Goal: Transaction & Acquisition: Purchase product/service

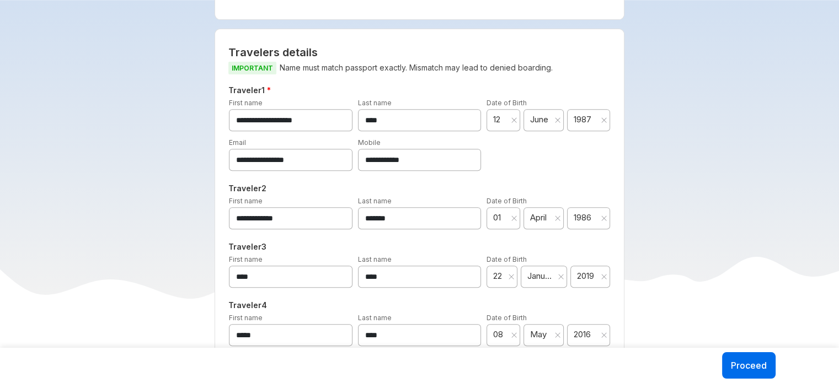
scroll to position [404, 0]
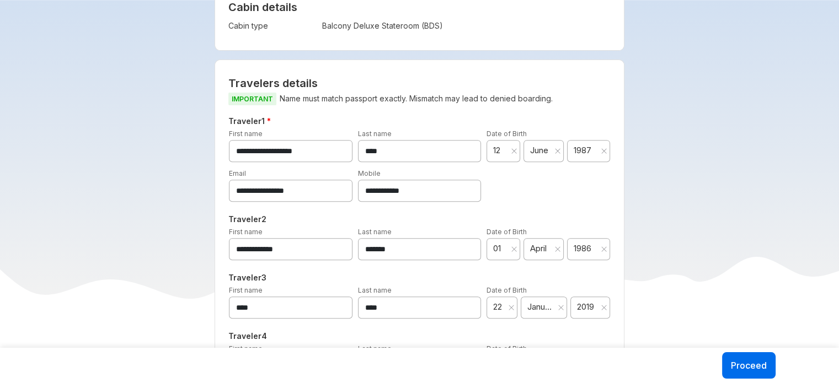
drag, startPoint x: 429, startPoint y: 159, endPoint x: 293, endPoint y: 147, distance: 136.3
click at [293, 147] on div "**********" at bounding box center [419, 138] width 387 height 47
type input "*"
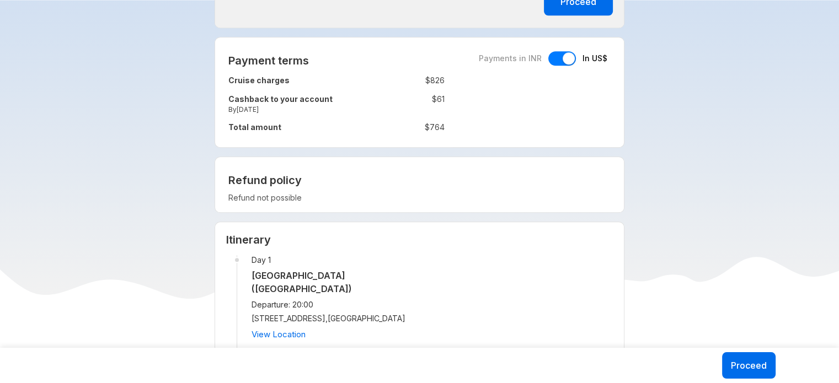
scroll to position [942, 0]
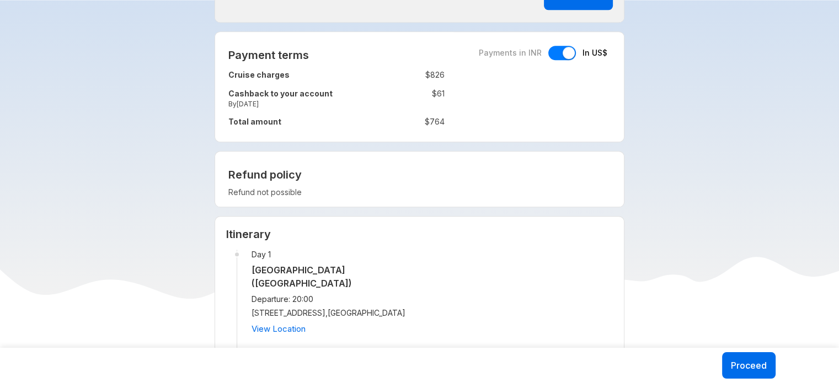
type input "**********"
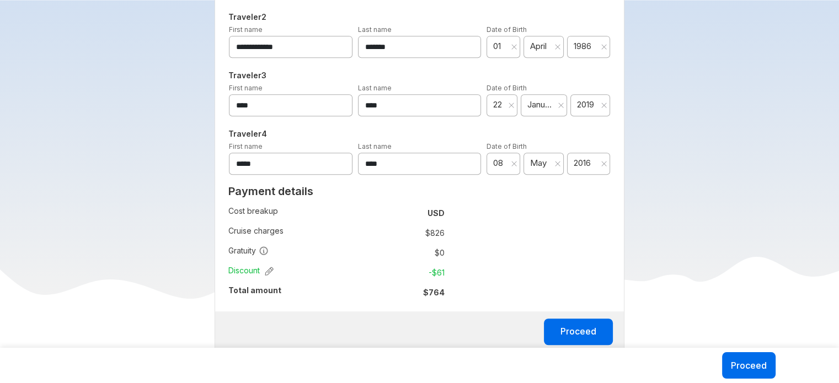
scroll to position [404, 0]
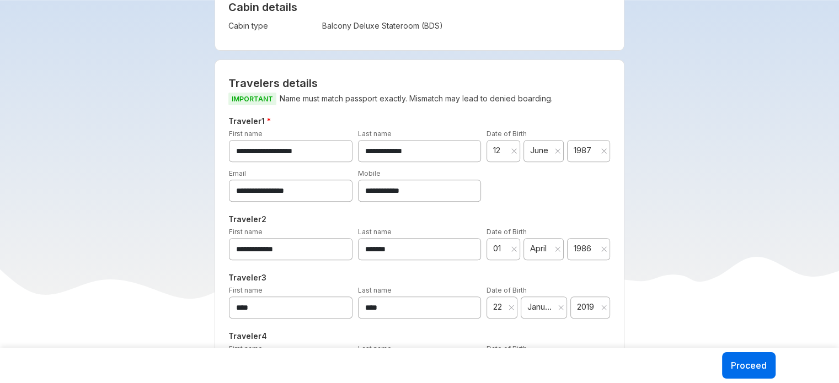
click at [262, 186] on input "**********" at bounding box center [291, 191] width 124 height 22
type input "**********"
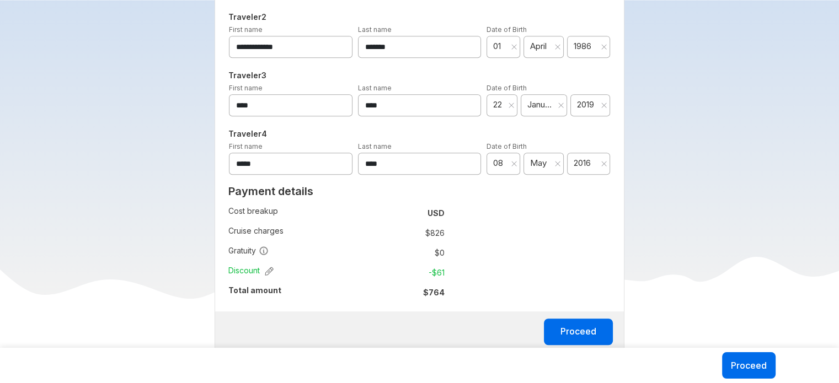
scroll to position [809, 0]
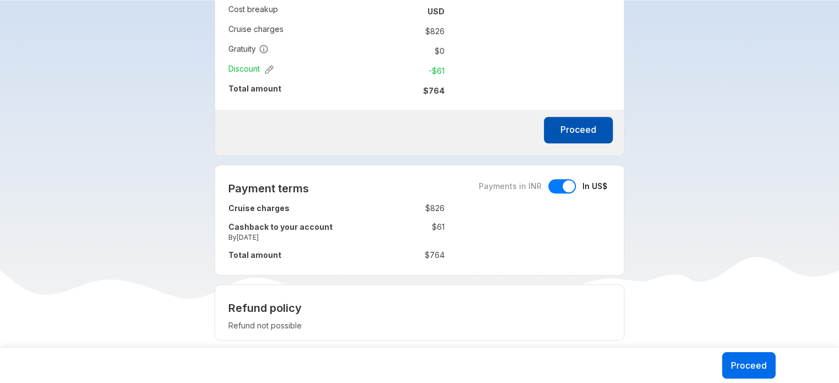
drag, startPoint x: 588, startPoint y: 136, endPoint x: 569, endPoint y: 136, distance: 19.3
click at [569, 136] on button "Proceed" at bounding box center [578, 130] width 69 height 26
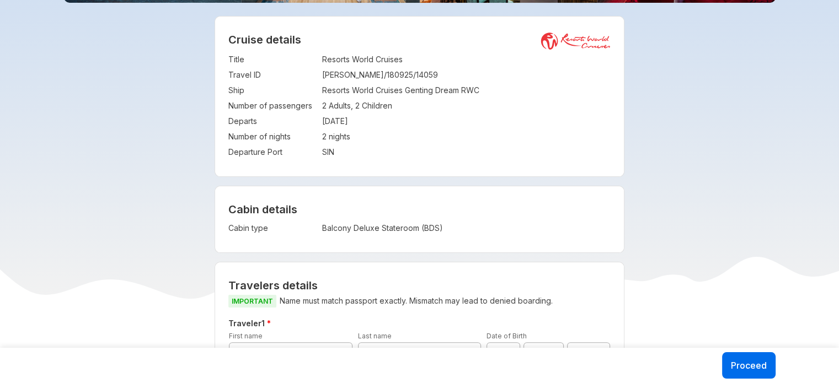
scroll to position [404, 0]
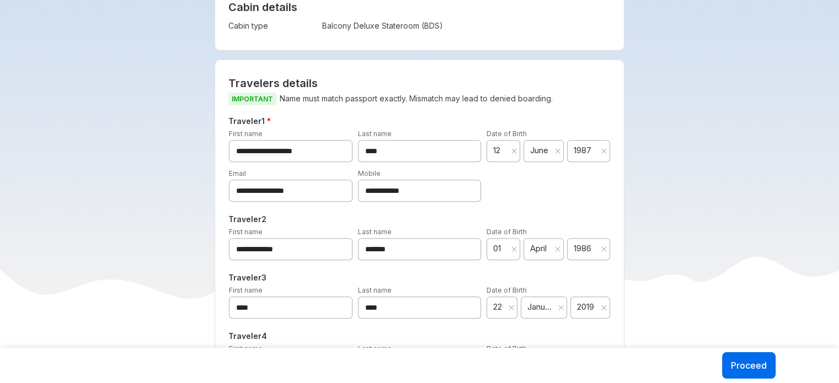
click at [364, 153] on input "****" at bounding box center [420, 151] width 124 height 22
type input "**********"
click at [262, 189] on input "**********" at bounding box center [291, 191] width 124 height 22
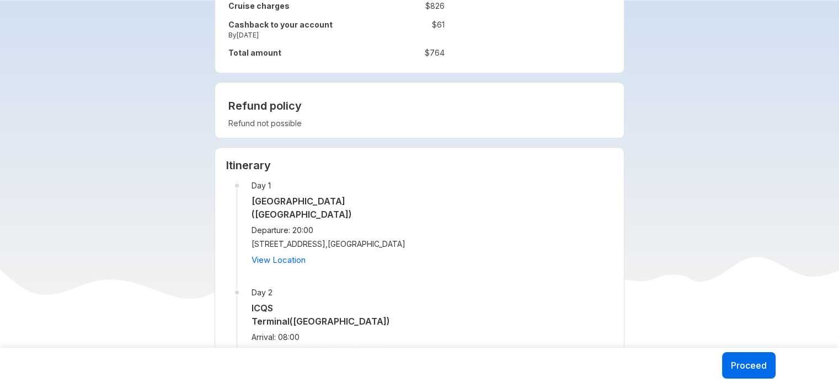
scroll to position [809, 0]
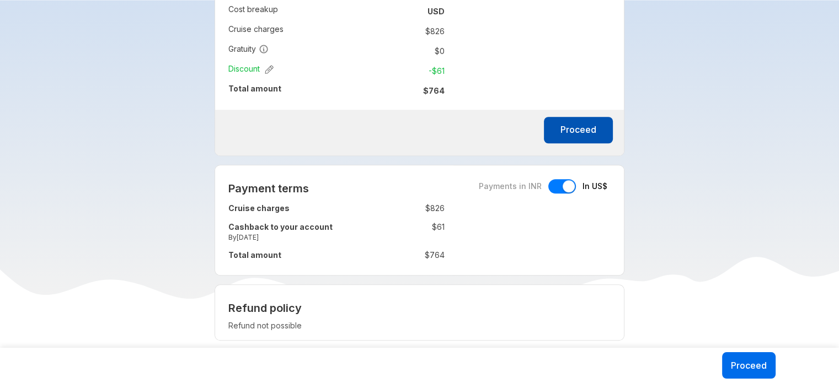
type input "**********"
click at [598, 122] on button "Proceed" at bounding box center [578, 130] width 69 height 26
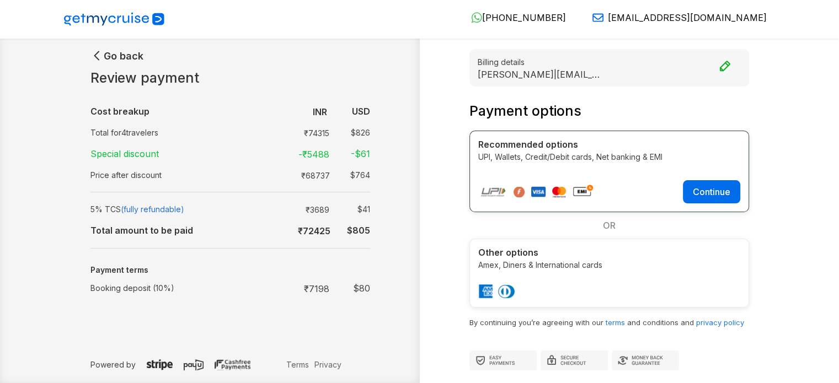
scroll to position [1, 0]
click at [711, 196] on button "Continue" at bounding box center [711, 191] width 57 height 23
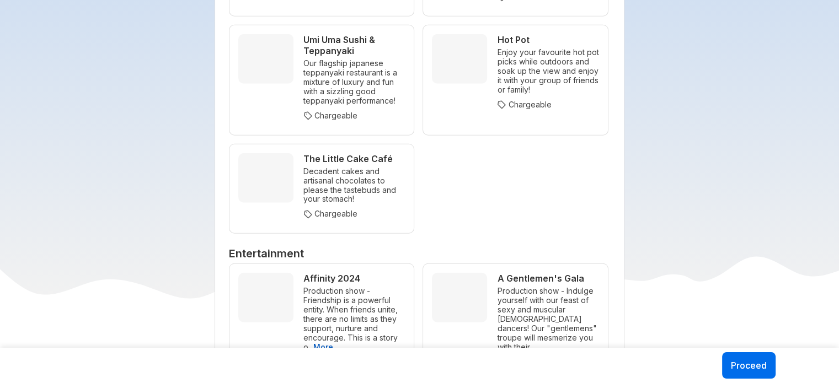
scroll to position [3034, 0]
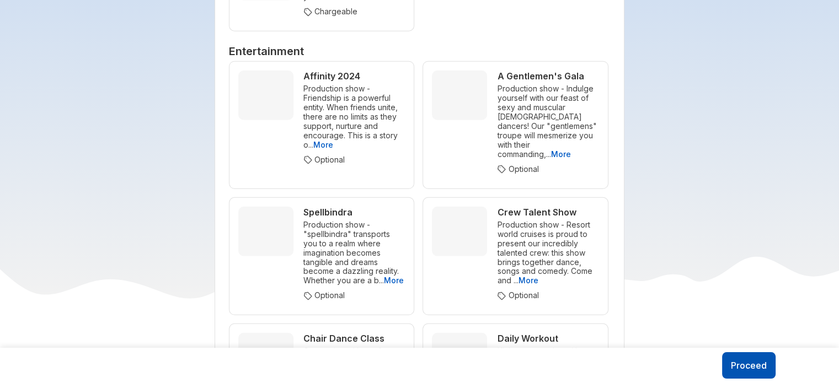
click at [735, 359] on button "Proceed" at bounding box center [749, 366] width 54 height 26
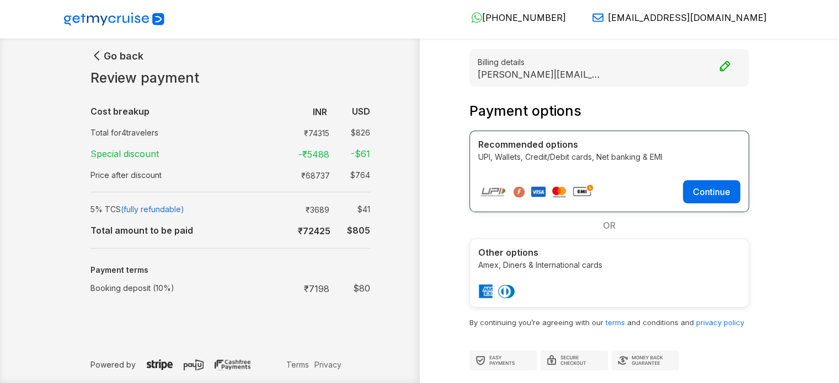
scroll to position [1, 0]
click at [547, 276] on div "Other options Amex, Diners & International cards" at bounding box center [610, 272] width 280 height 69
click at [568, 268] on p "Amex, Diners & International cards" at bounding box center [609, 265] width 262 height 12
click at [489, 286] on img at bounding box center [496, 291] width 37 height 15
click at [503, 289] on img at bounding box center [496, 291] width 37 height 15
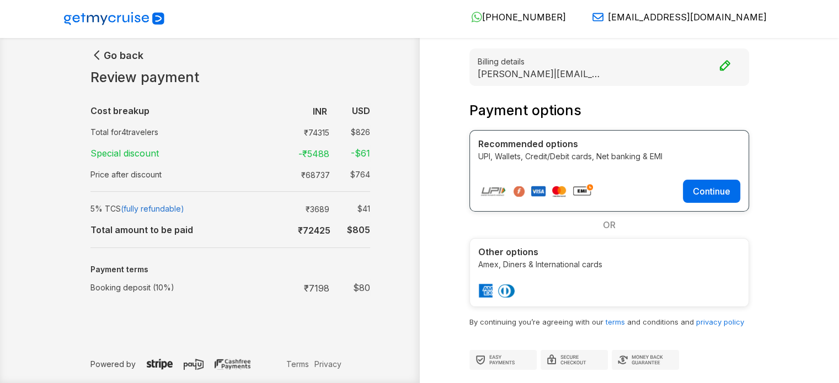
click at [511, 279] on div "Other options Amex, Diners & International cards" at bounding box center [610, 272] width 280 height 69
click at [522, 270] on div "Other options Amex, Diners & International cards" at bounding box center [610, 272] width 280 height 69
click at [653, 264] on p "Amex, Diners & International cards" at bounding box center [609, 265] width 262 height 12
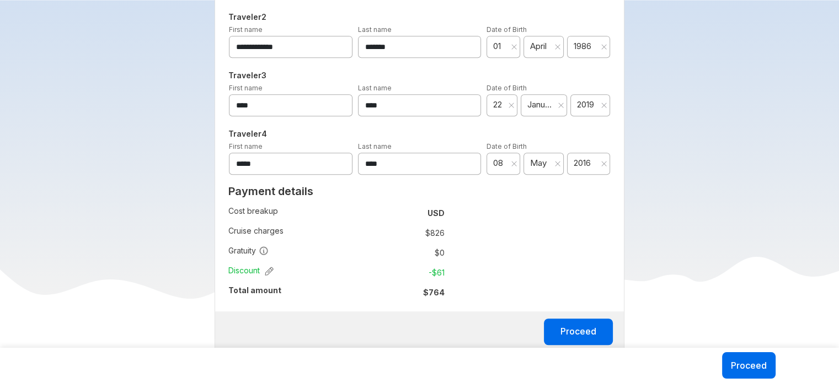
scroll to position [809, 0]
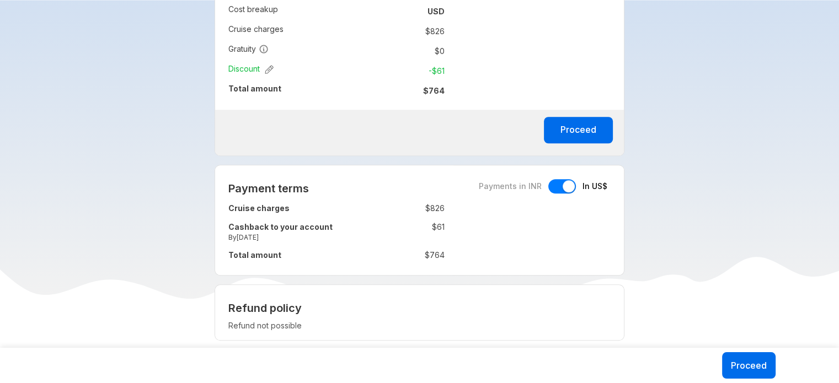
drag, startPoint x: 572, startPoint y: 130, endPoint x: 766, endPoint y: 121, distance: 194.4
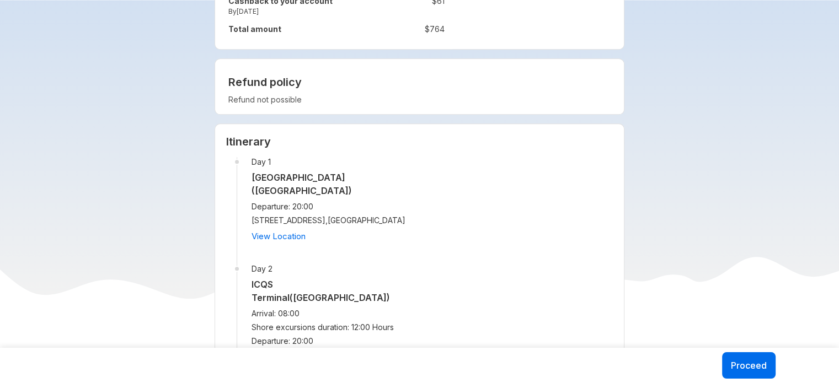
scroll to position [1214, 0]
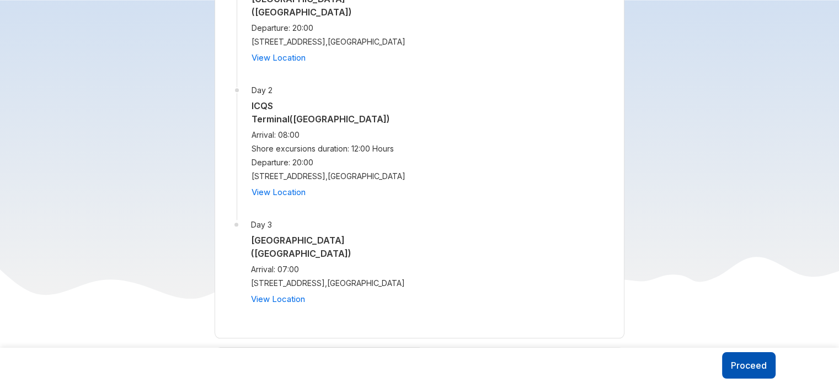
click at [761, 359] on button "Proceed" at bounding box center [749, 366] width 54 height 26
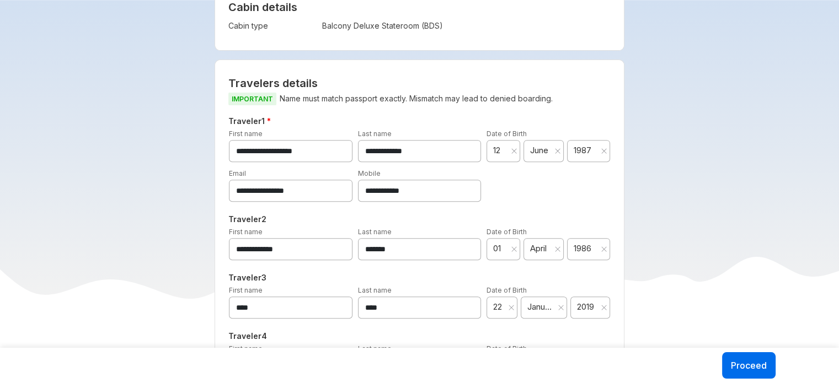
scroll to position [607, 0]
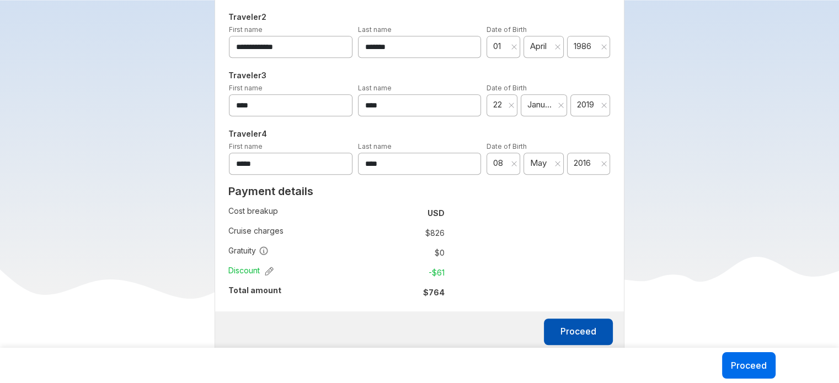
click at [601, 329] on button "Proceed" at bounding box center [578, 332] width 69 height 26
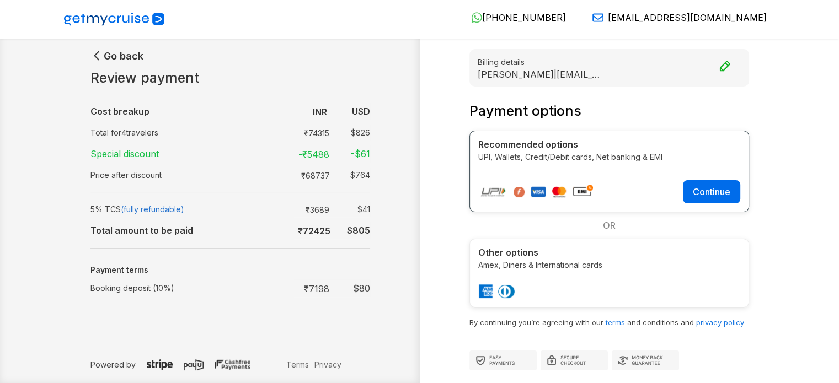
drag, startPoint x: 724, startPoint y: 184, endPoint x: 792, endPoint y: 90, distance: 115.8
click at [792, 90] on div "Go back Review payment Cost breakup : INR USD Total for 4 travelers : ₹ 74315 $…" at bounding box center [419, 192] width 839 height 385
click at [528, 158] on p "UPI, Wallets, Credit/Debit cards, Net banking & EMI" at bounding box center [609, 157] width 262 height 12
click at [717, 191] on button "Continue" at bounding box center [711, 191] width 57 height 23
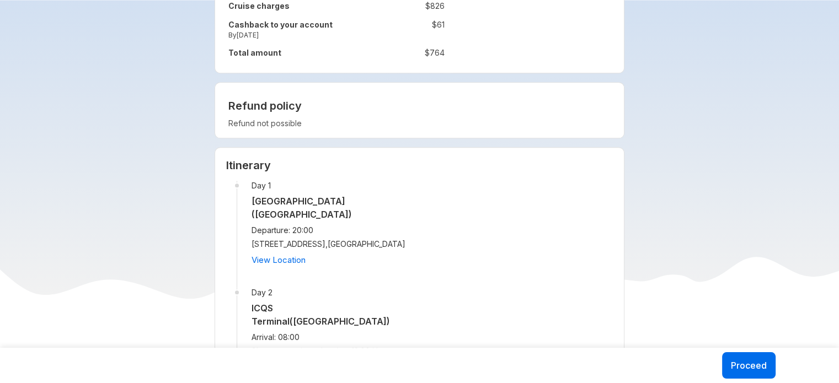
scroll to position [809, 0]
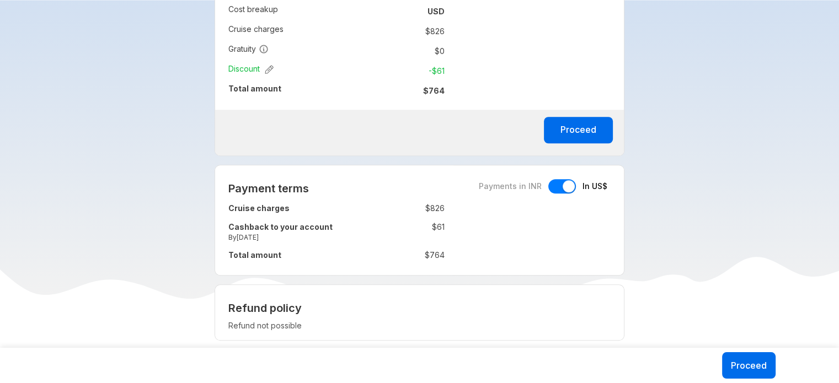
click at [567, 188] on div at bounding box center [569, 186] width 12 height 12
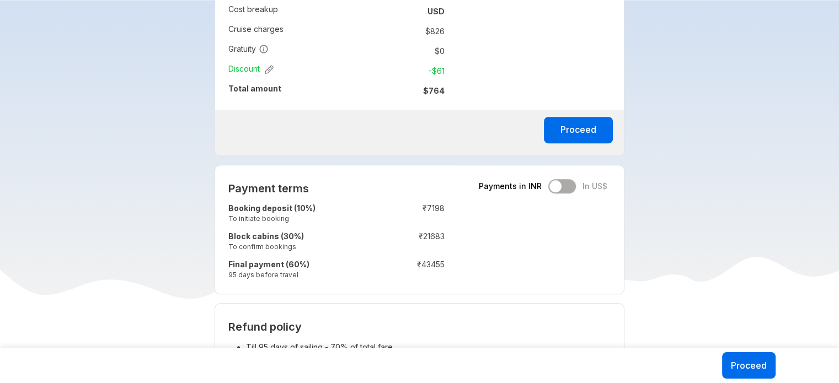
drag, startPoint x: 561, startPoint y: 135, endPoint x: 561, endPoint y: 183, distance: 47.5
click at [561, 183] on div "Payments in INR In US$" at bounding box center [543, 186] width 129 height 14
click at [552, 188] on div "Payments in INR In US$" at bounding box center [543, 186] width 129 height 14
click at [557, 189] on div "Payments in INR In US$" at bounding box center [543, 186] width 129 height 14
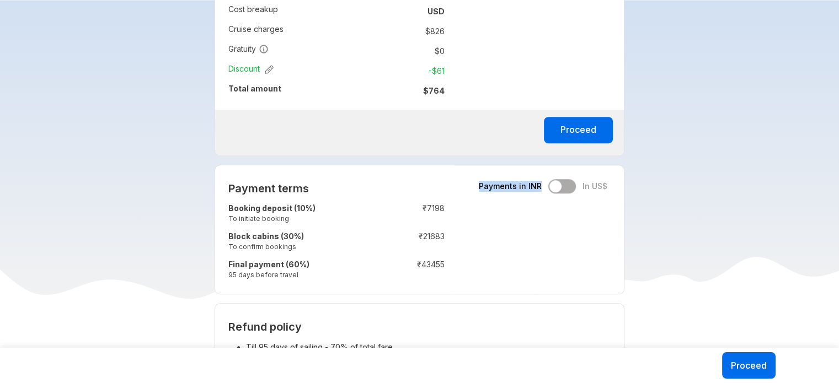
drag, startPoint x: 558, startPoint y: 187, endPoint x: 614, endPoint y: 187, distance: 55.7
click at [614, 187] on div "Payment terms Payments in INR In US$ Booking deposit (10%) To initiate booking …" at bounding box center [420, 230] width 410 height 130
click at [583, 189] on span "In US$" at bounding box center [595, 186] width 25 height 11
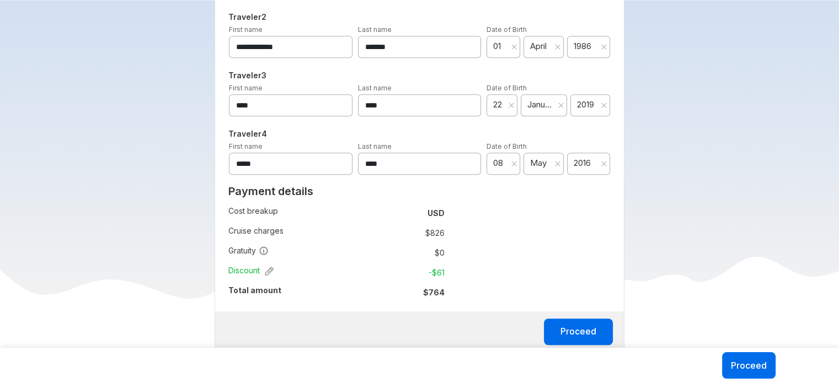
scroll to position [809, 0]
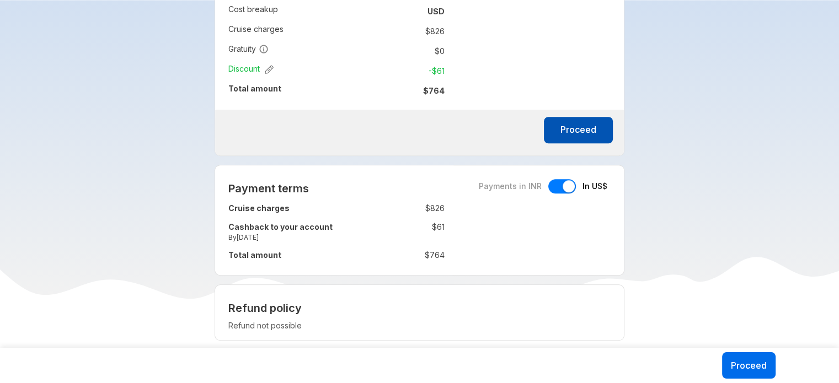
click at [591, 129] on button "Proceed" at bounding box center [578, 130] width 69 height 26
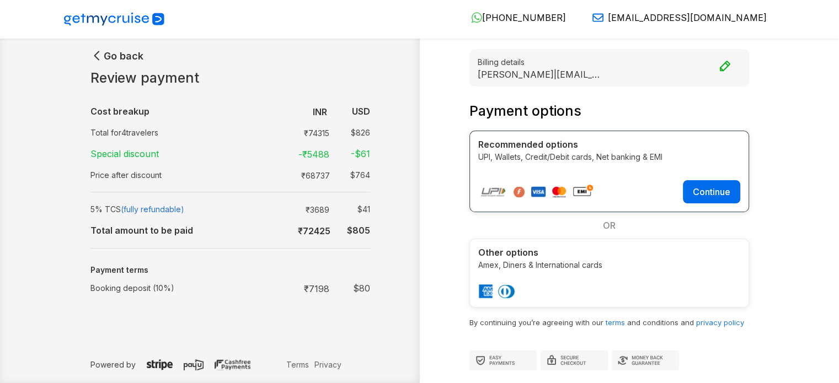
drag, startPoint x: 99, startPoint y: 55, endPoint x: 15, endPoint y: 200, distance: 168.1
click at [15, 200] on div "Go back Review payment Cost breakup : INR USD Total for 4 travelers : ₹ 74315 $…" at bounding box center [419, 192] width 839 height 385
click at [718, 194] on button "Continue" at bounding box center [711, 191] width 57 height 23
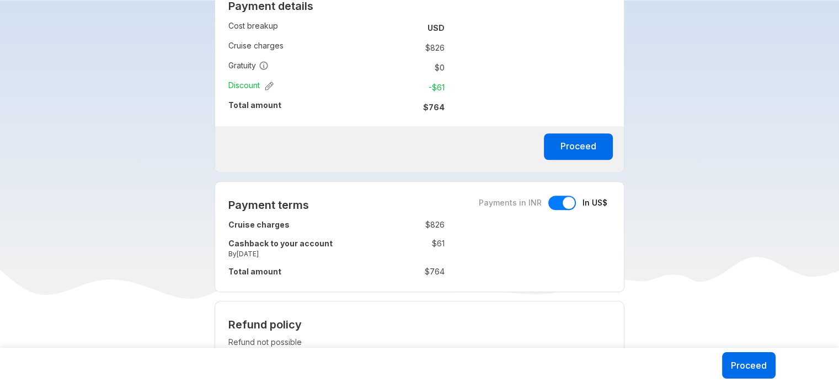
scroll to position [809, 0]
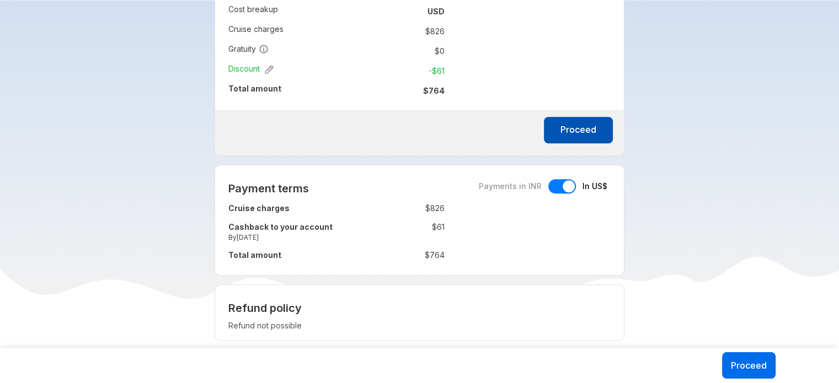
click at [592, 138] on button "Proceed" at bounding box center [578, 130] width 69 height 26
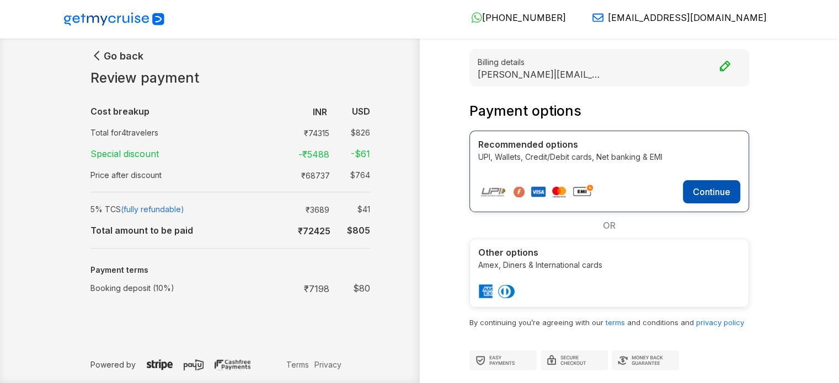
click at [723, 193] on button "Continue" at bounding box center [711, 191] width 57 height 23
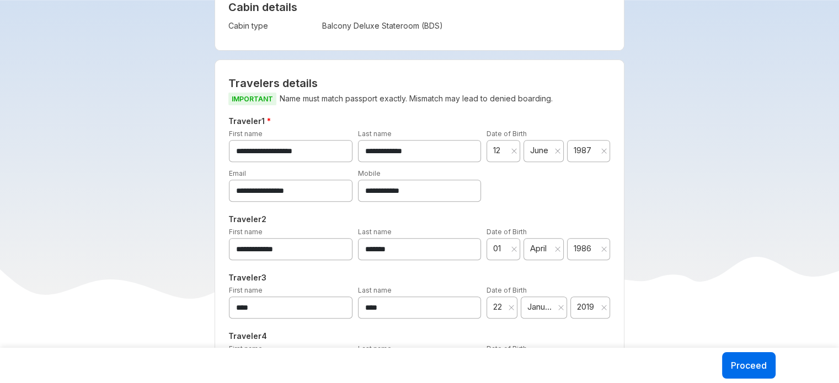
scroll to position [607, 0]
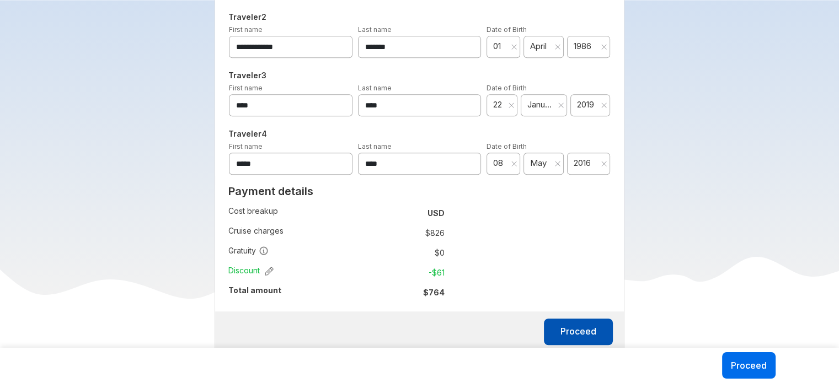
click at [584, 341] on button "Proceed" at bounding box center [578, 332] width 69 height 26
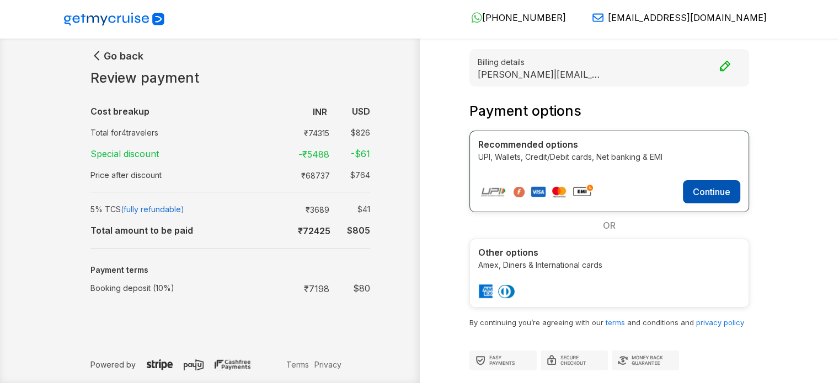
click at [723, 197] on button "Continue" at bounding box center [711, 191] width 57 height 23
